Goal: Find specific page/section: Find specific page/section

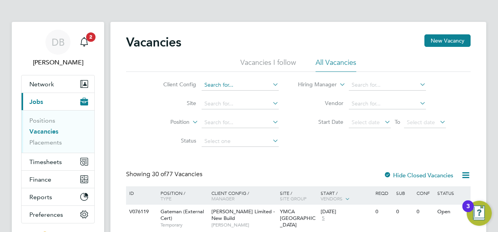
click at [230, 87] on input at bounding box center [239, 85] width 77 height 11
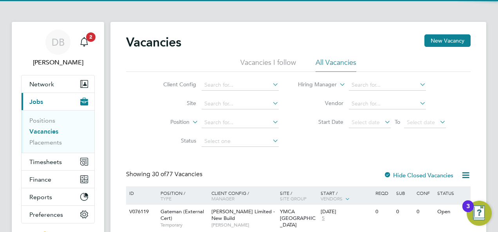
click at [180, 83] on label "Client Config" at bounding box center [173, 84] width 45 height 7
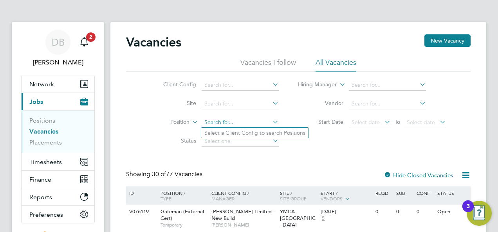
click at [221, 123] on input at bounding box center [239, 122] width 77 height 11
type input "w"
type input "west"
click at [218, 103] on input at bounding box center [239, 104] width 77 height 11
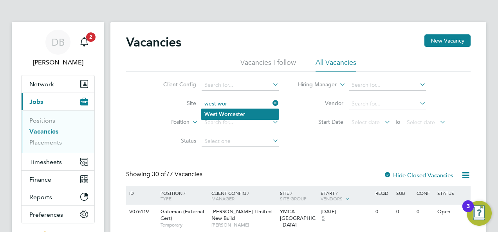
click at [225, 113] on b "Wor" at bounding box center [224, 114] width 11 height 7
type input "[GEOGRAPHIC_DATA]"
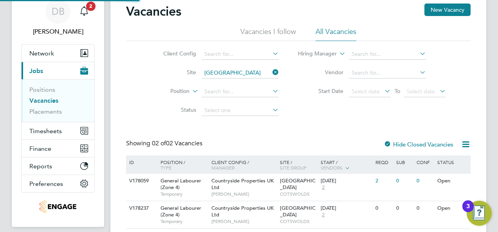
scroll to position [58, 0]
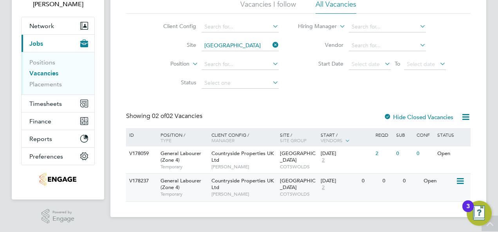
click at [308, 182] on span "[GEOGRAPHIC_DATA]" at bounding box center [298, 184] width 36 height 13
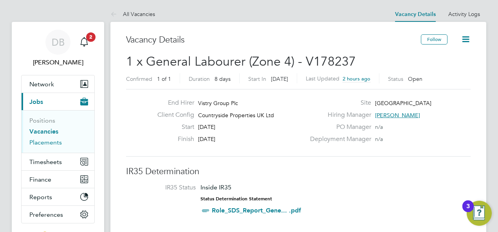
click at [52, 144] on link "Placements" at bounding box center [45, 142] width 32 height 7
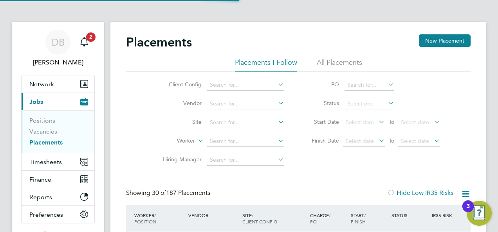
scroll to position [30, 68]
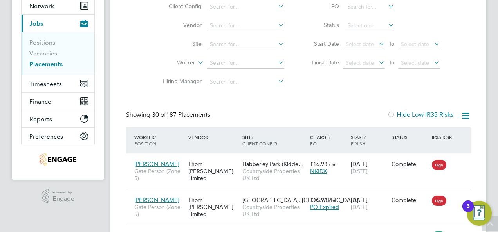
click at [46, 47] on li "Positions" at bounding box center [58, 44] width 59 height 11
click at [45, 45] on link "Positions" at bounding box center [42, 42] width 26 height 7
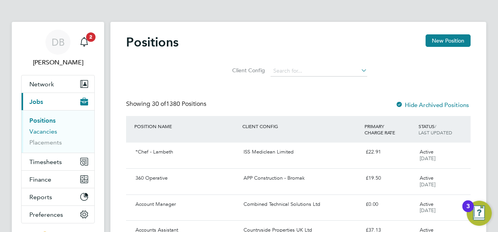
click at [48, 134] on link "Vacancies" at bounding box center [43, 131] width 28 height 7
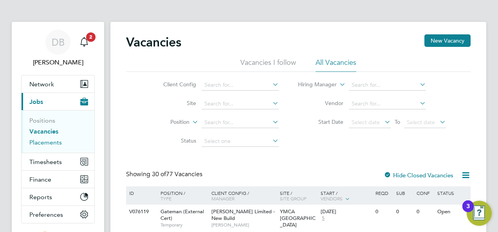
click at [38, 142] on link "Placements" at bounding box center [45, 142] width 32 height 7
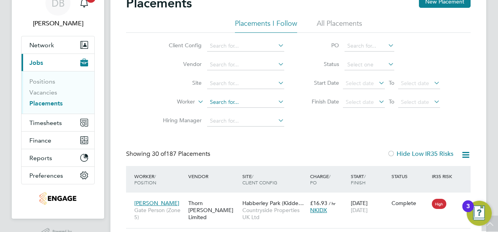
click at [228, 102] on input at bounding box center [245, 102] width 77 height 11
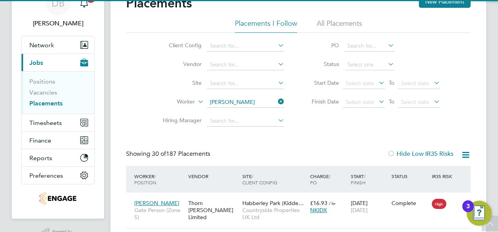
click at [232, 111] on li "Gurmail Singh" at bounding box center [255, 113] width 97 height 11
type input "Gurmail Singh"
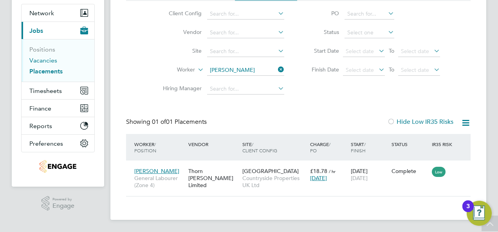
click at [43, 63] on link "Vacancies" at bounding box center [43, 60] width 28 height 7
